Goal: Task Accomplishment & Management: Manage account settings

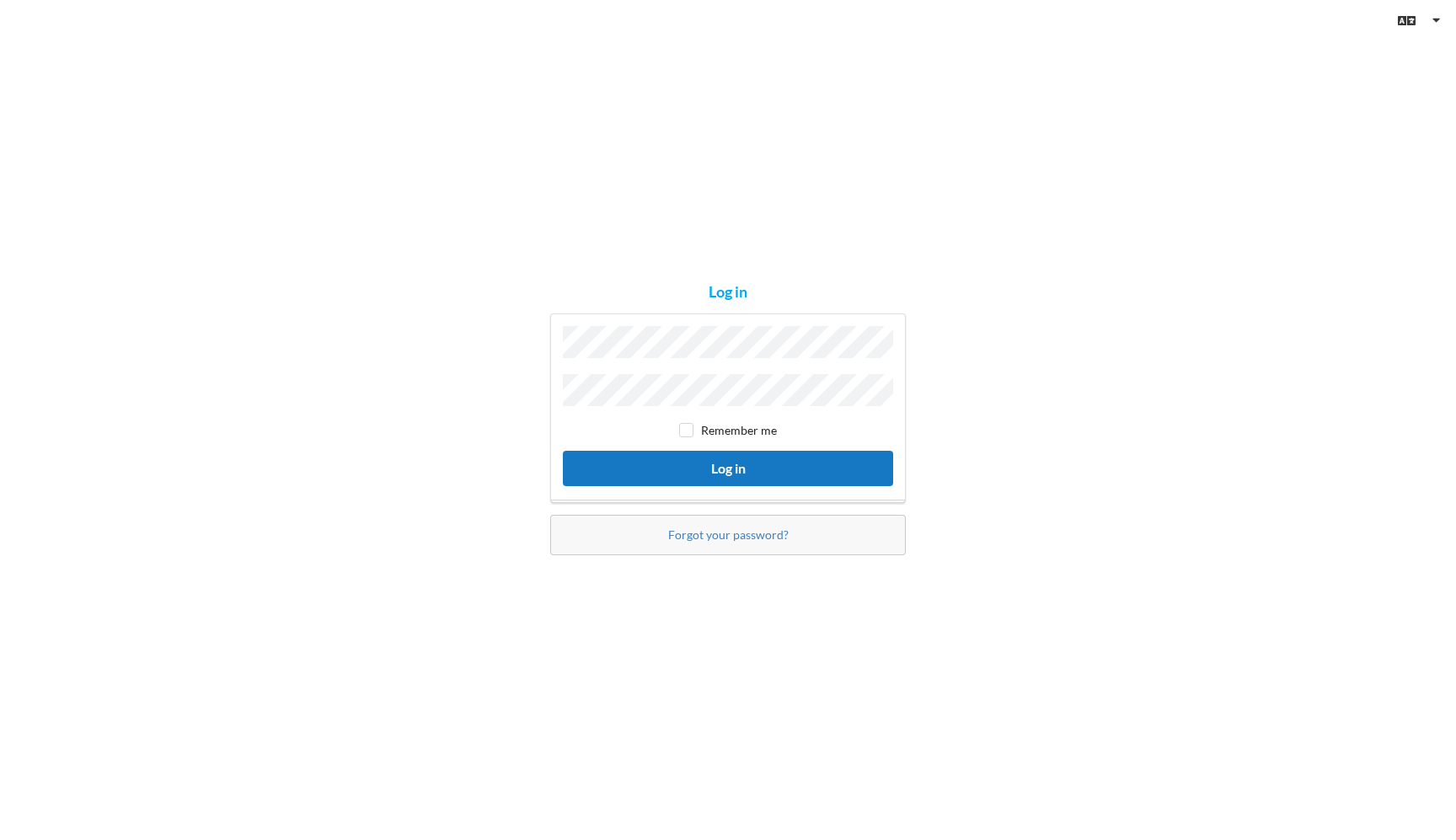
click at [654, 463] on button "Log in" at bounding box center [728, 468] width 330 height 35
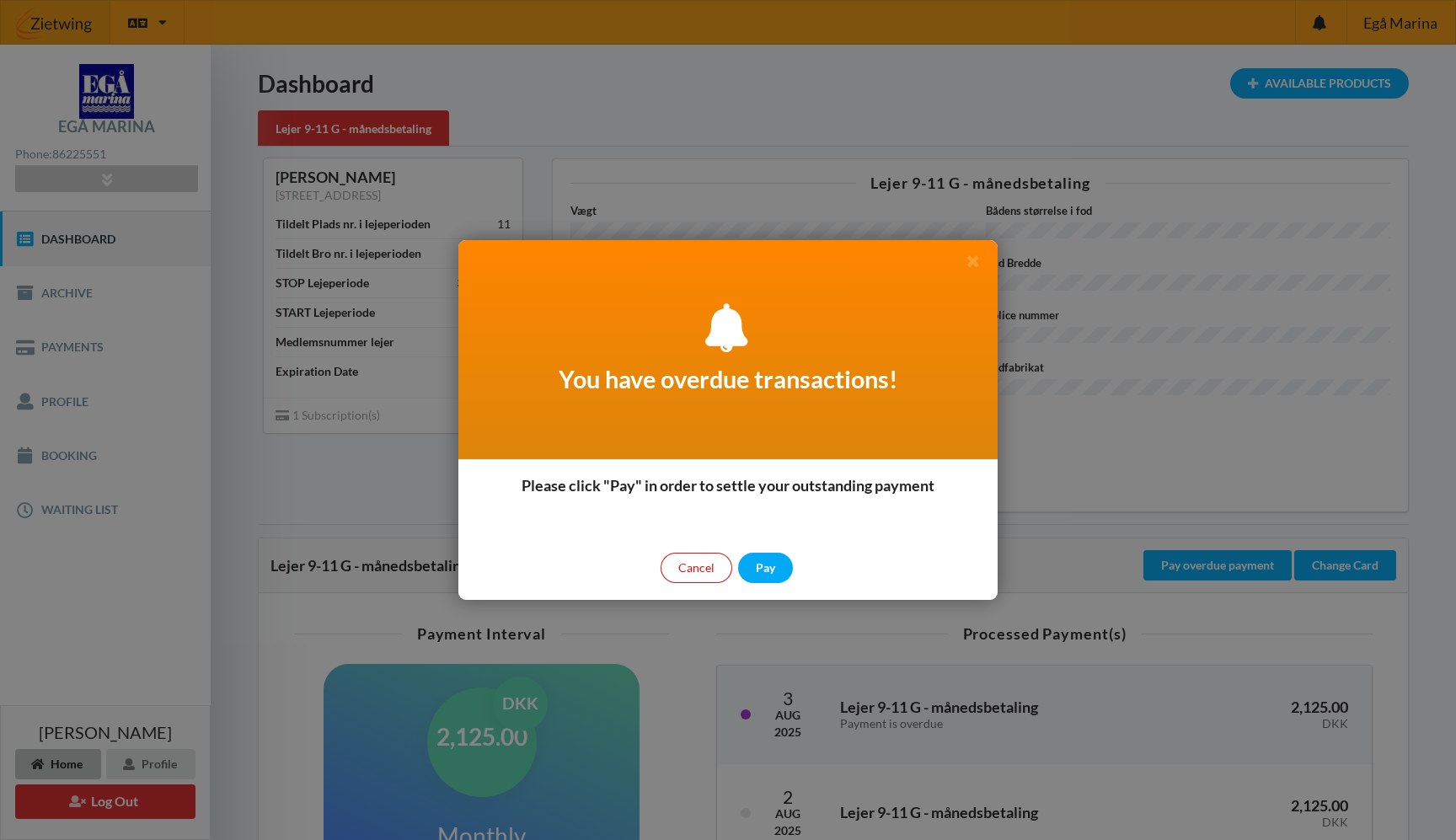
click at [687, 560] on div "Cancel" at bounding box center [696, 568] width 71 height 30
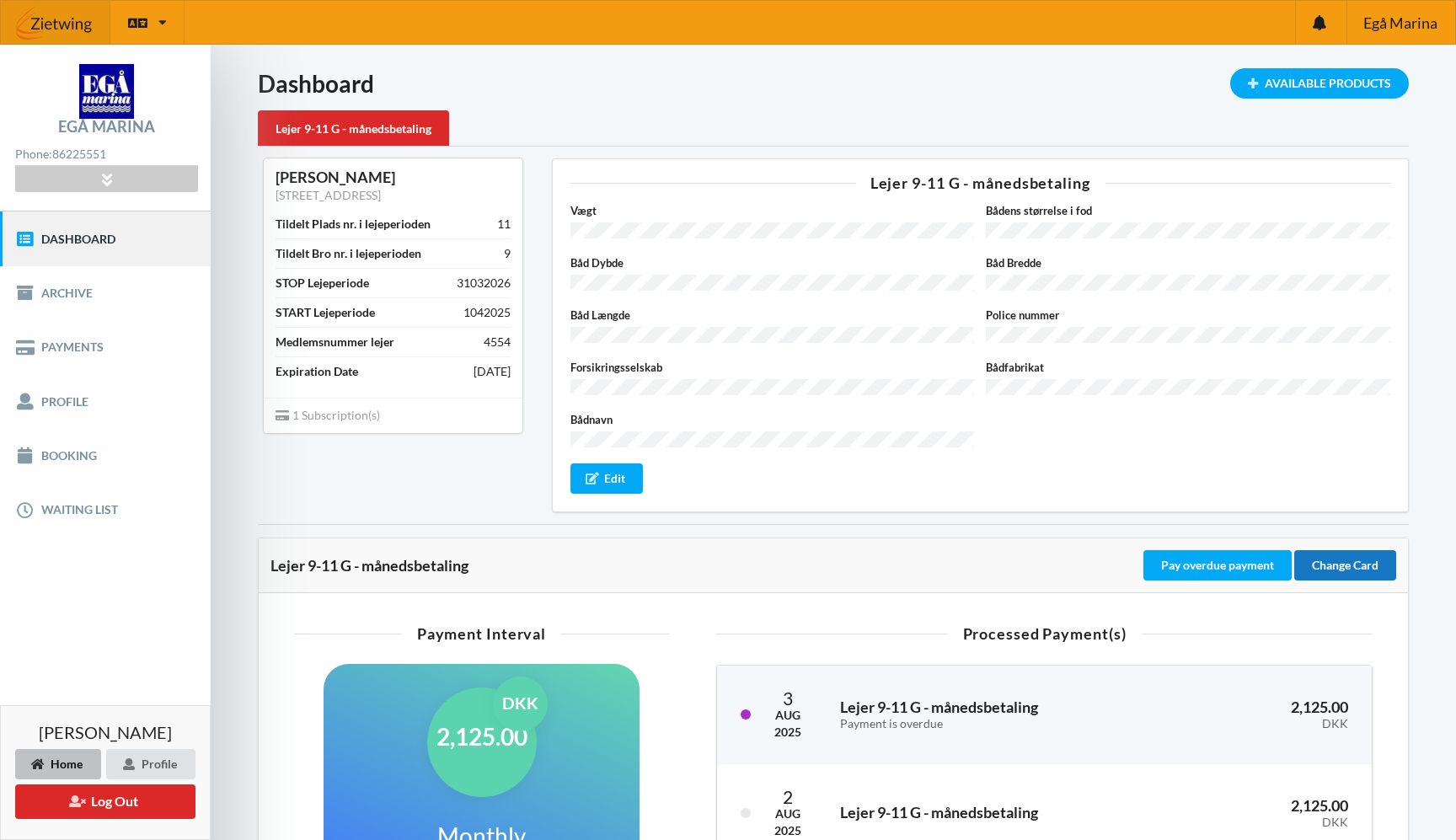
click at [1345, 551] on div "Change Card" at bounding box center [1345, 566] width 102 height 30
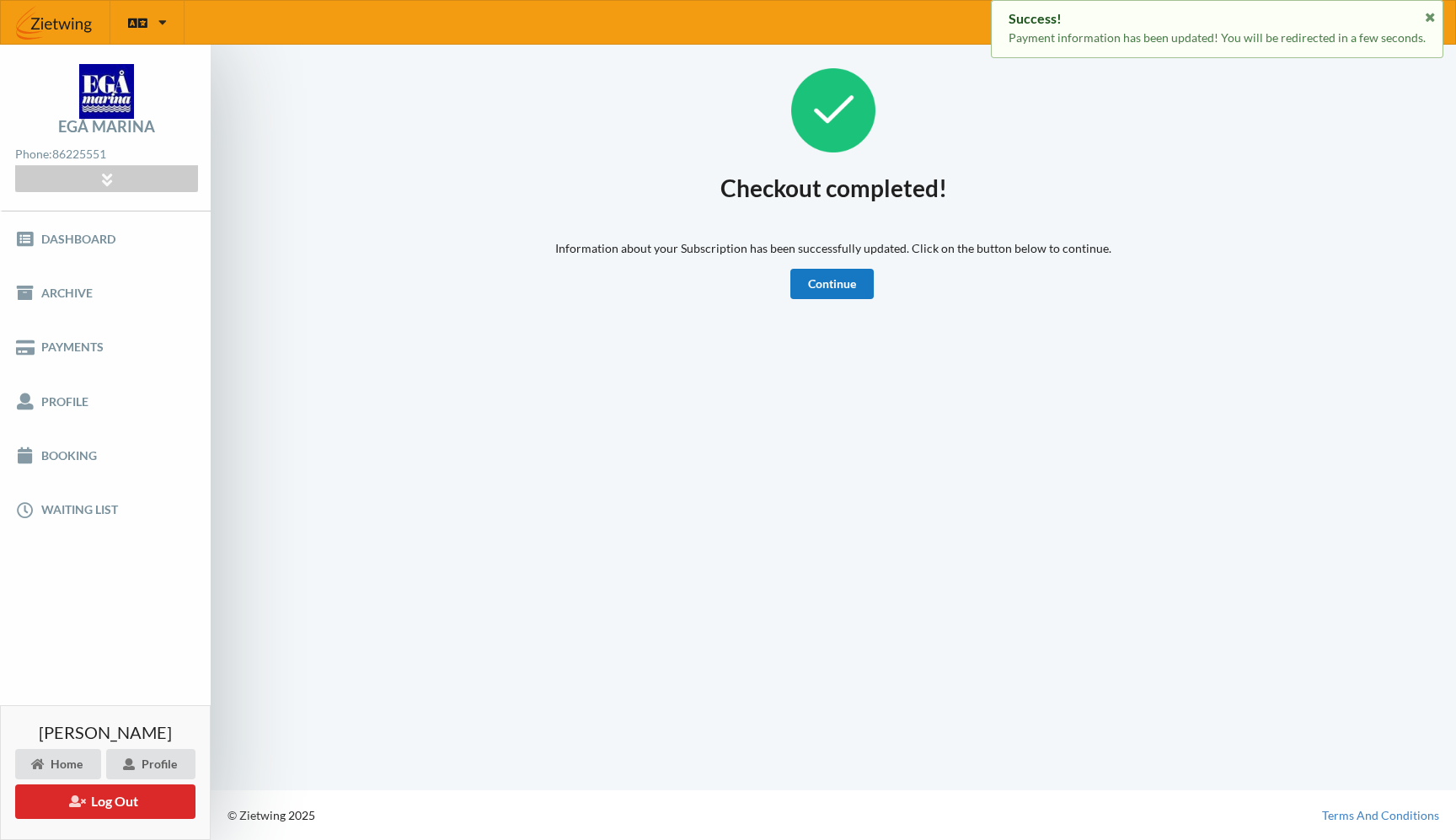
click at [853, 286] on link "Continue" at bounding box center [832, 284] width 83 height 30
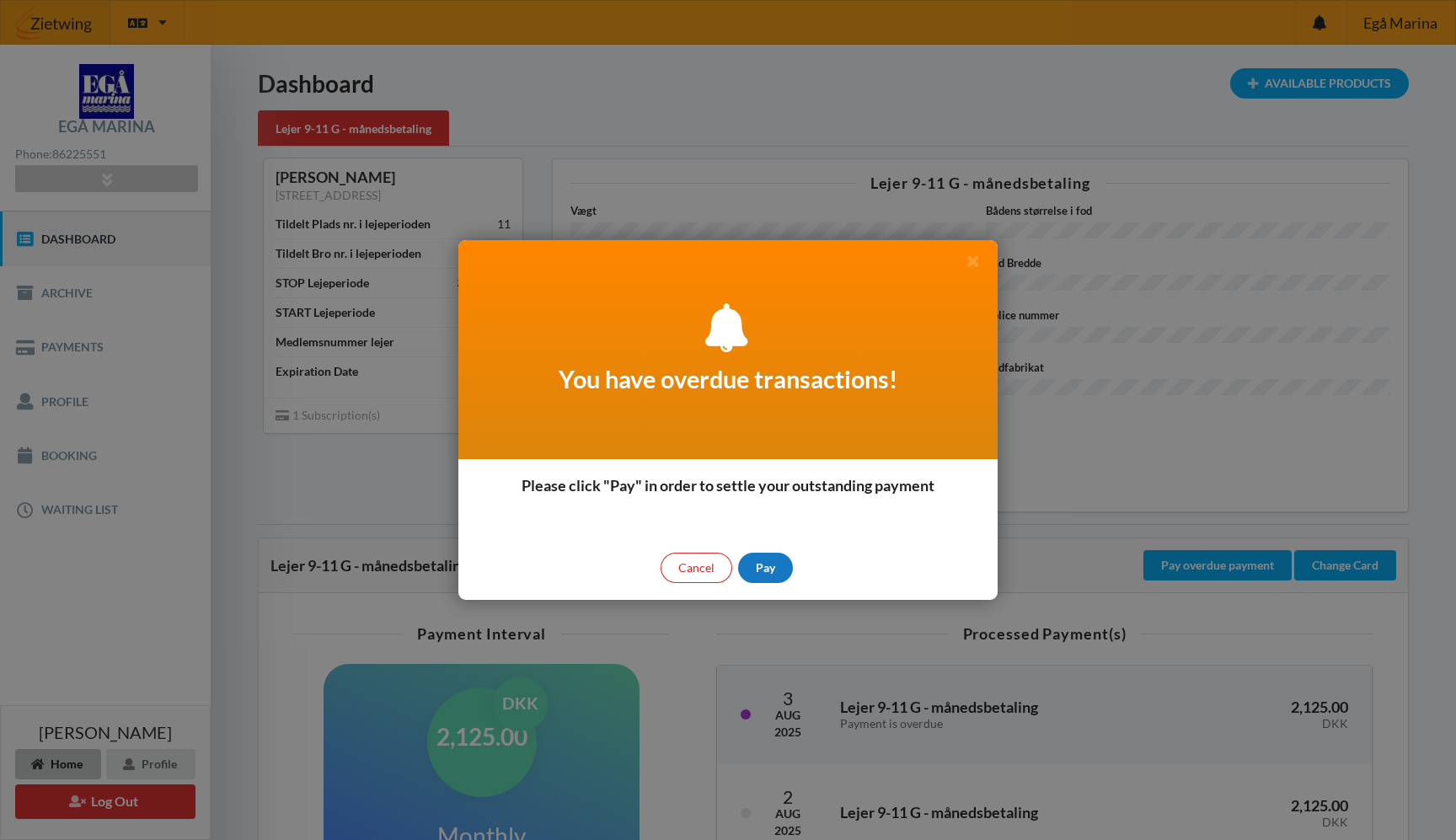
click at [775, 572] on div "Pay" at bounding box center [765, 568] width 54 height 30
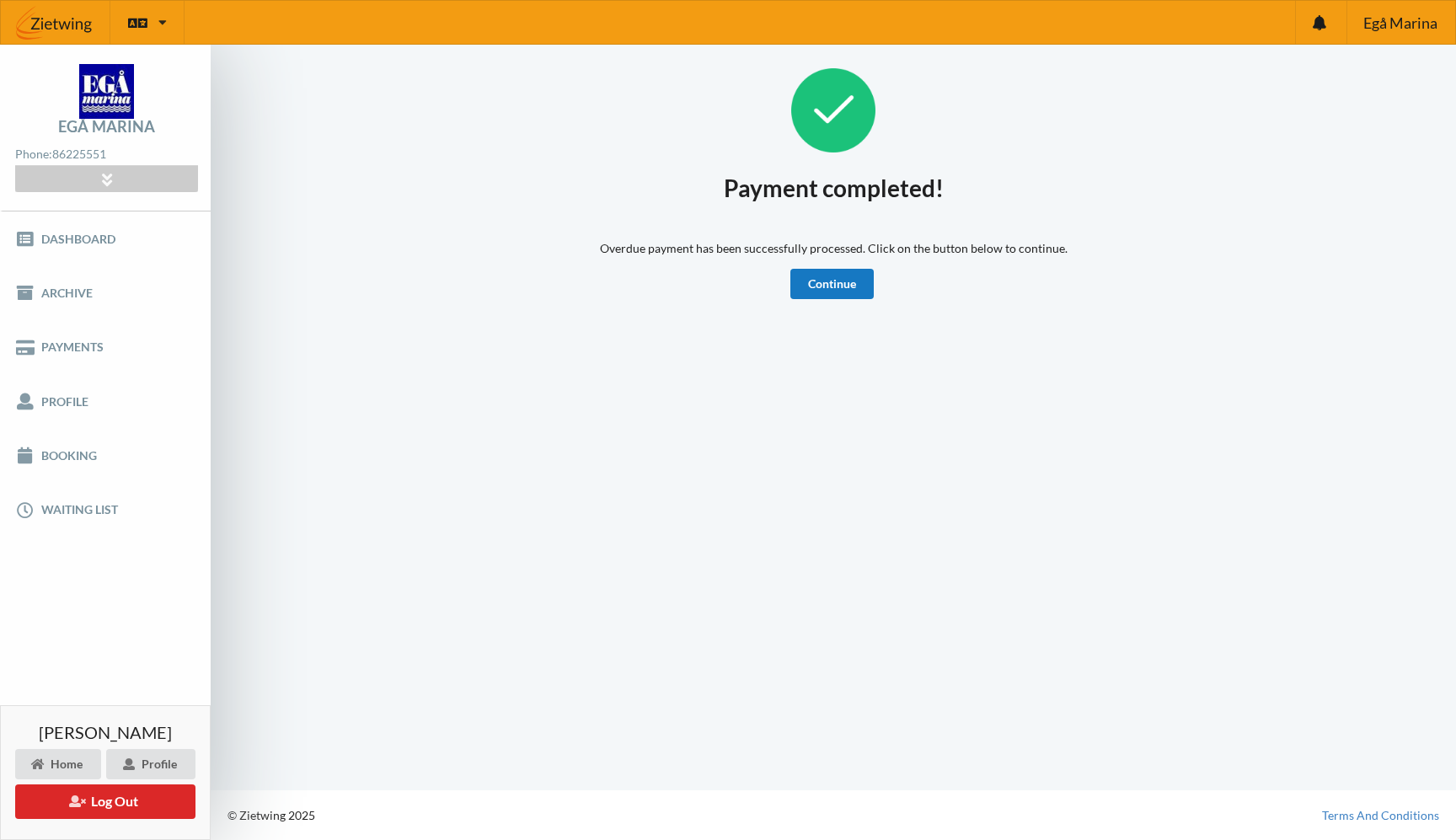
click at [847, 287] on link "Continue" at bounding box center [832, 284] width 83 height 30
